Goal: Transaction & Acquisition: Book appointment/travel/reservation

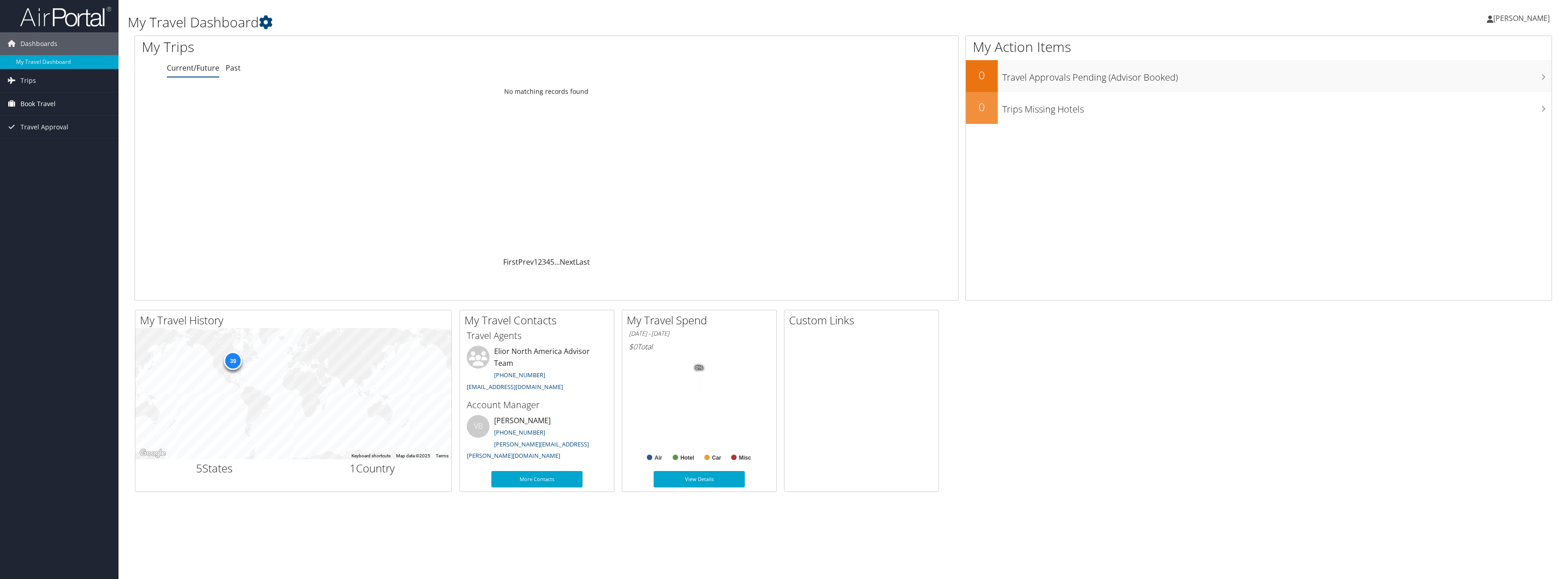
click at [48, 97] on span "Book Travel" at bounding box center [38, 103] width 35 height 23
click at [53, 145] on link "Book/Manage Online Trips" at bounding box center [59, 149] width 119 height 13
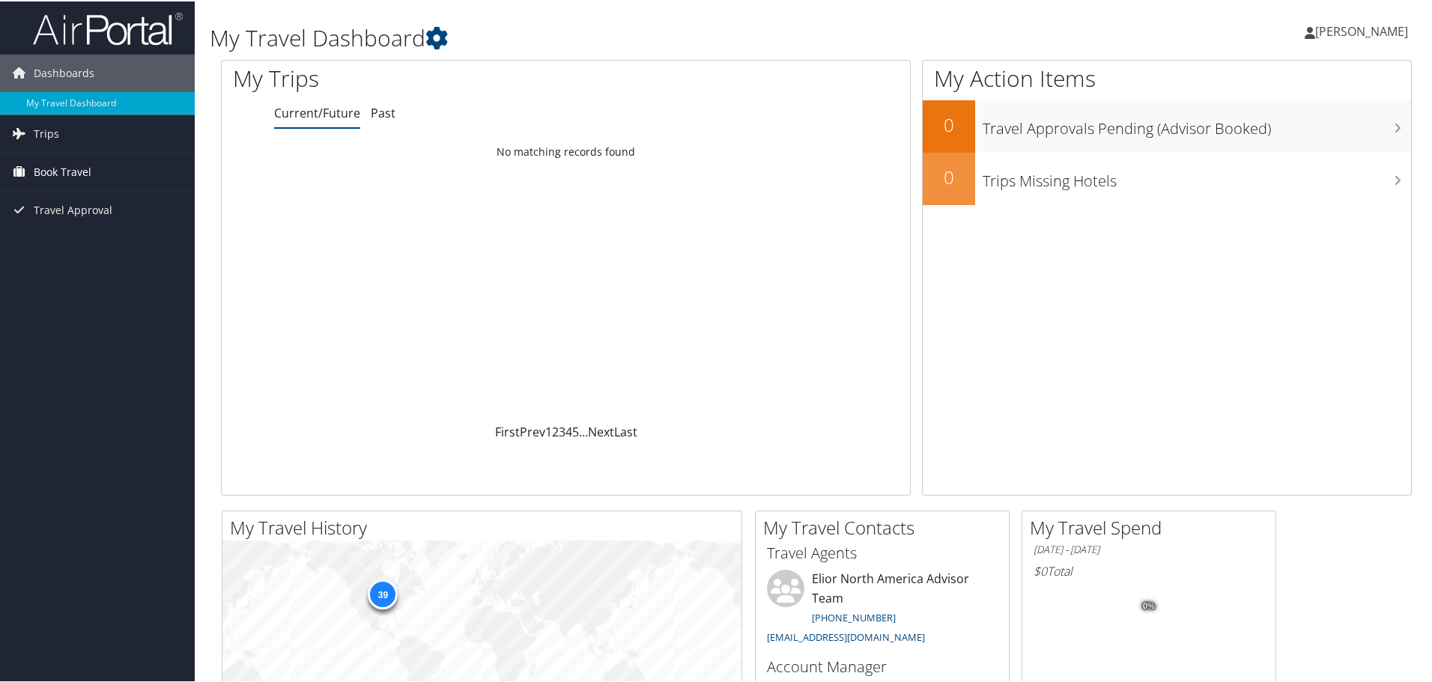
click at [90, 176] on span "Book Travel" at bounding box center [63, 170] width 58 height 37
click at [106, 249] on link "Book/Manage Online Trips" at bounding box center [97, 245] width 195 height 22
